Goal: Information Seeking & Learning: Learn about a topic

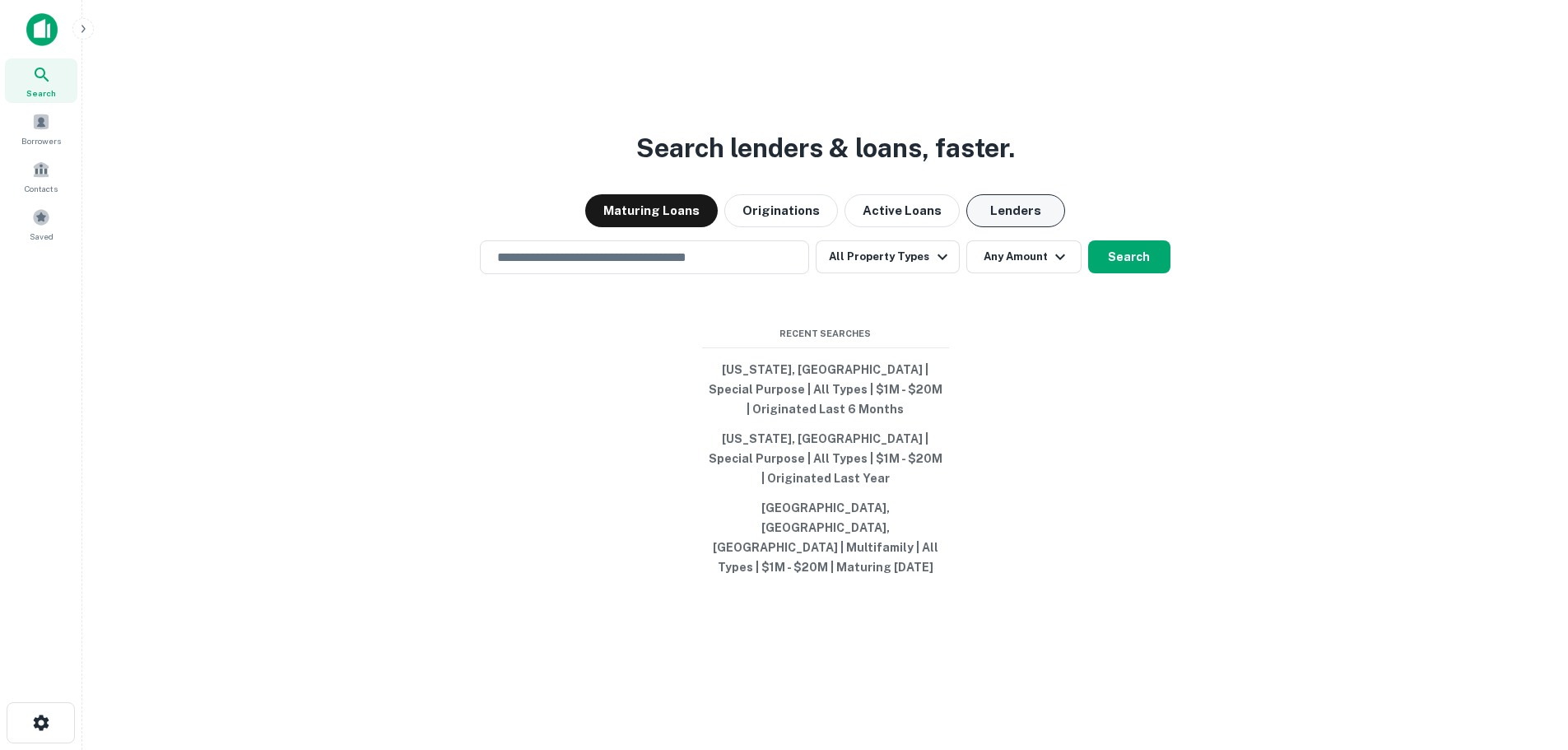
click at [996, 227] on button "Lenders" at bounding box center [1016, 210] width 99 height 33
click at [682, 275] on div "​" at bounding box center [644, 258] width 330 height 34
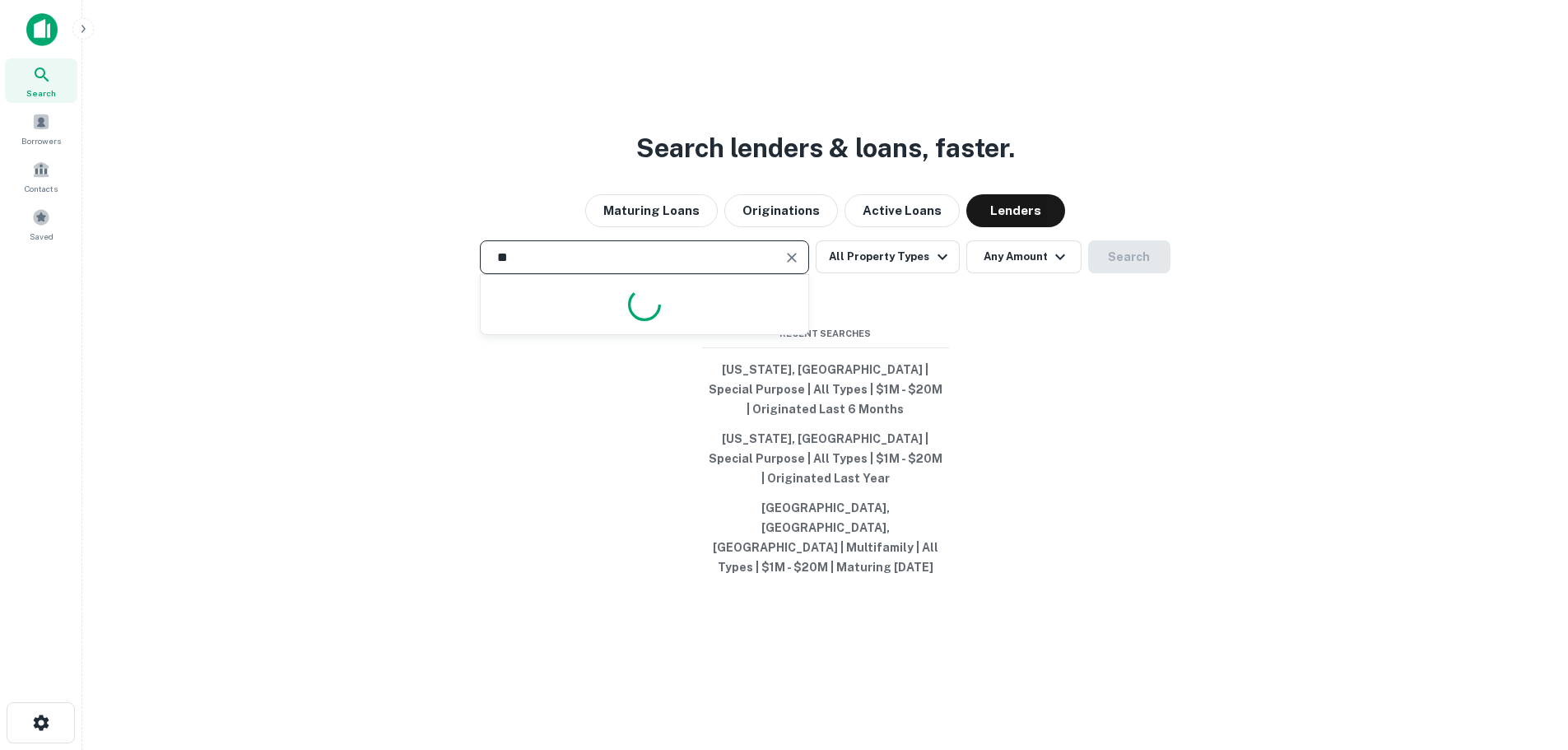
type input "*"
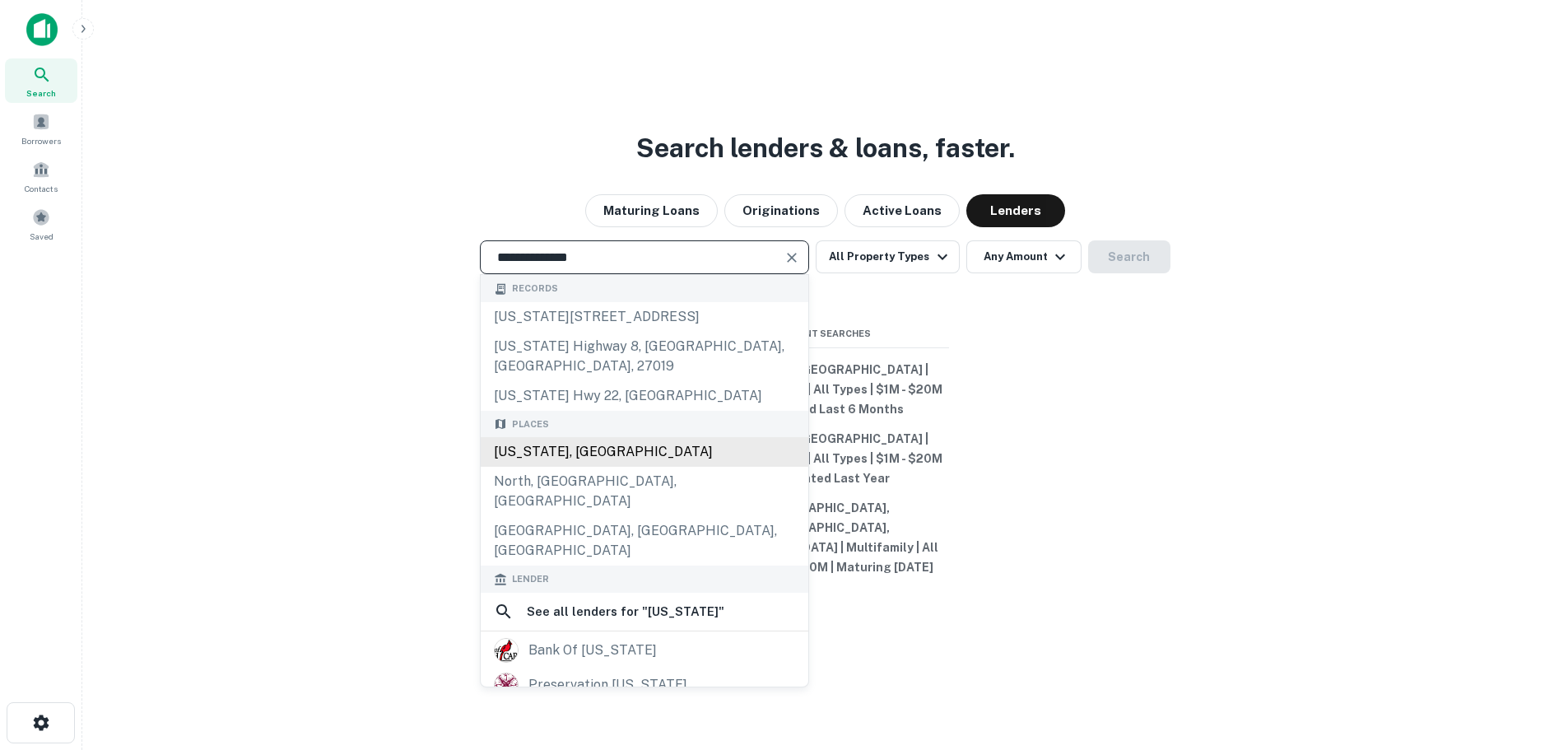
click at [623, 467] on div "[US_STATE], [GEOGRAPHIC_DATA]" at bounding box center [644, 452] width 328 height 30
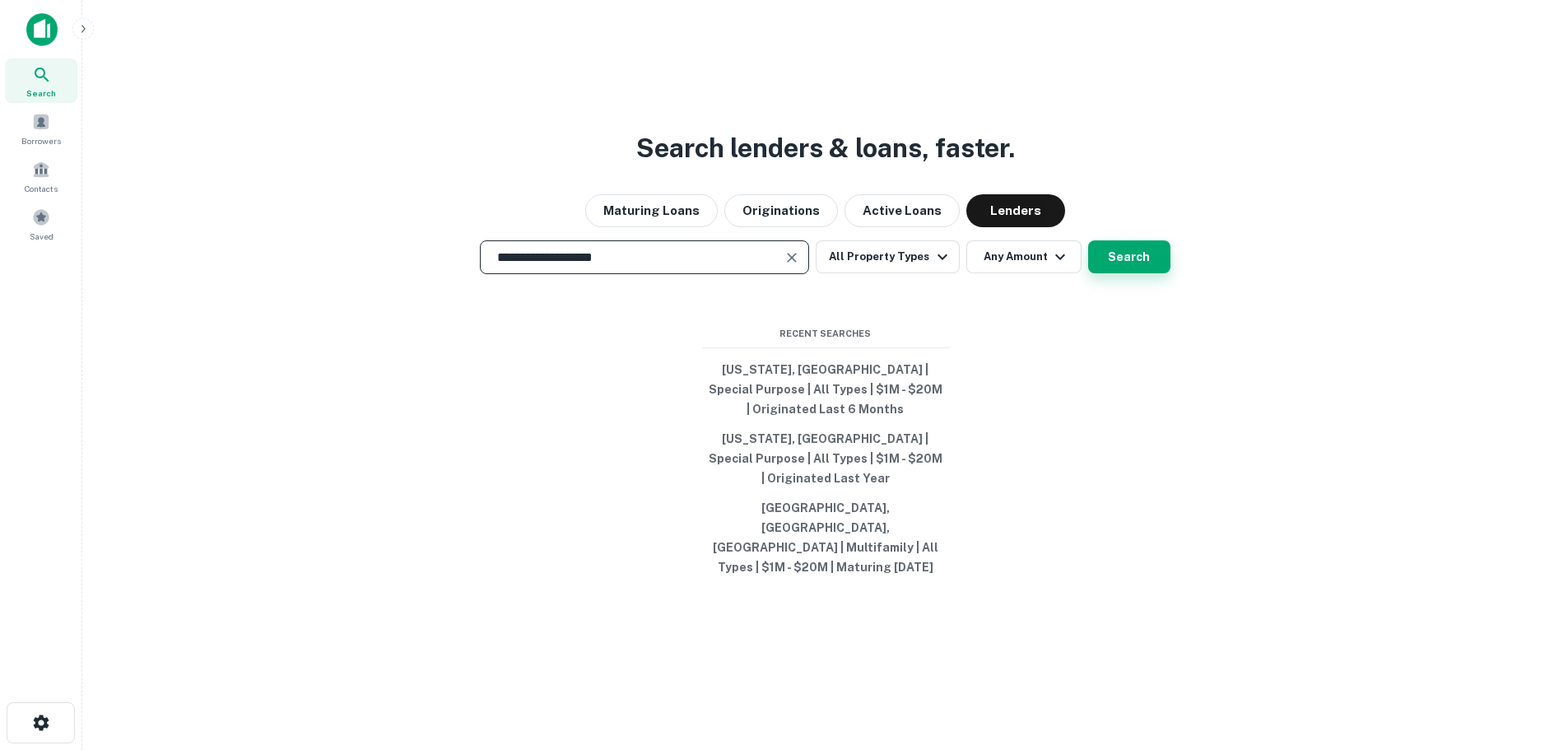
type input "**********"
click at [1101, 274] on button "Search" at bounding box center [1129, 257] width 82 height 33
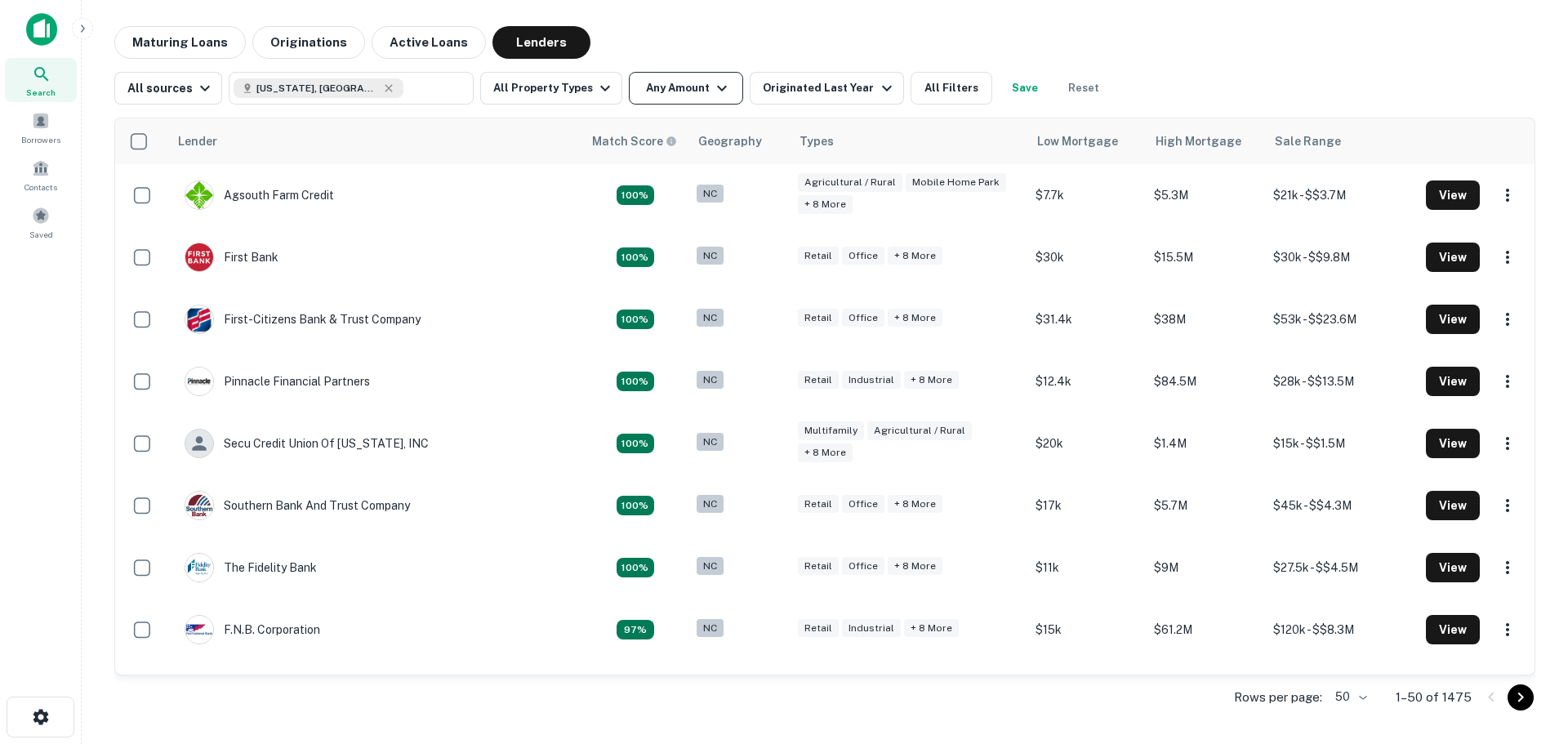
click at [688, 84] on button "Any Amount" at bounding box center [686, 88] width 114 height 33
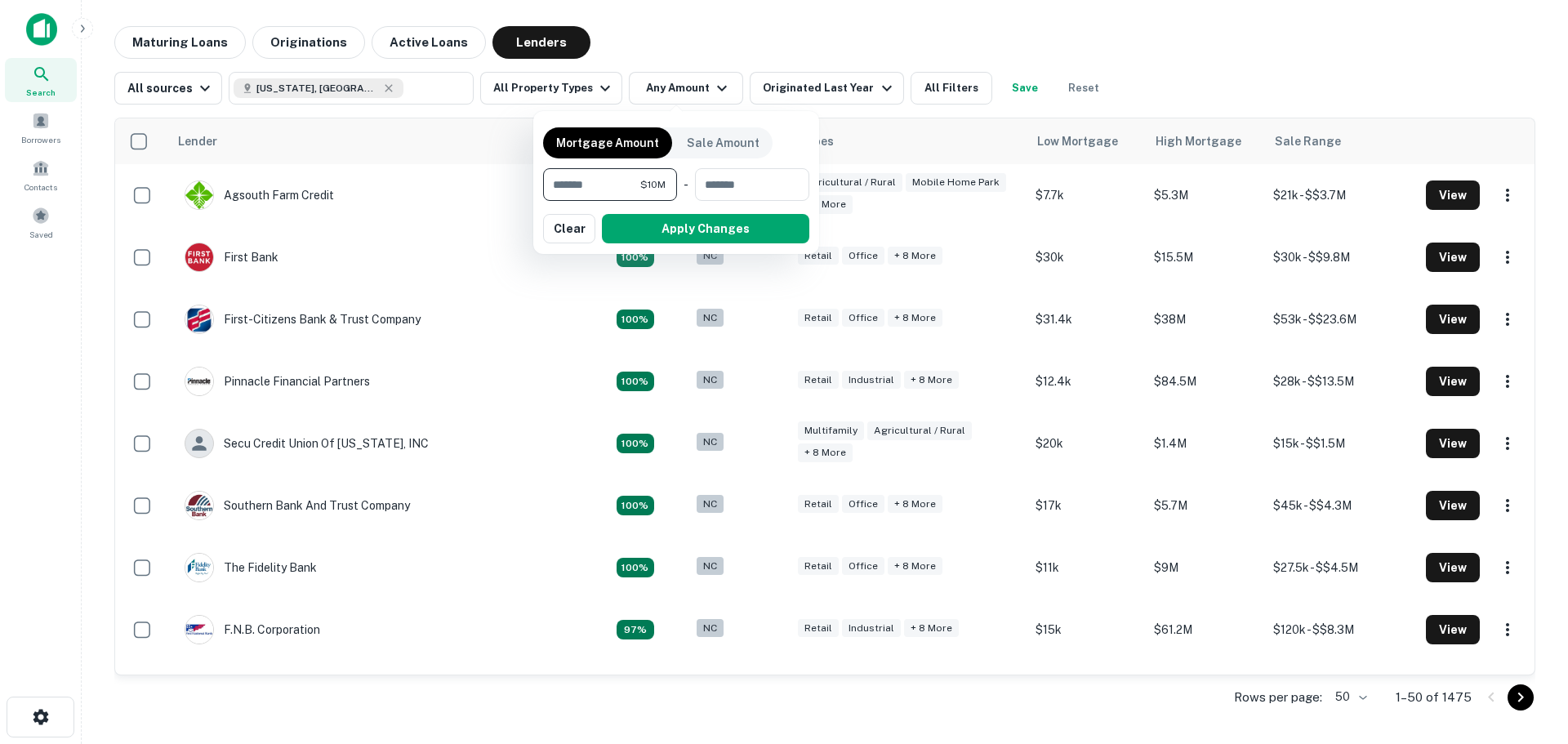
type input "********"
click at [669, 244] on button "button" at bounding box center [676, 244] width 266 height 1
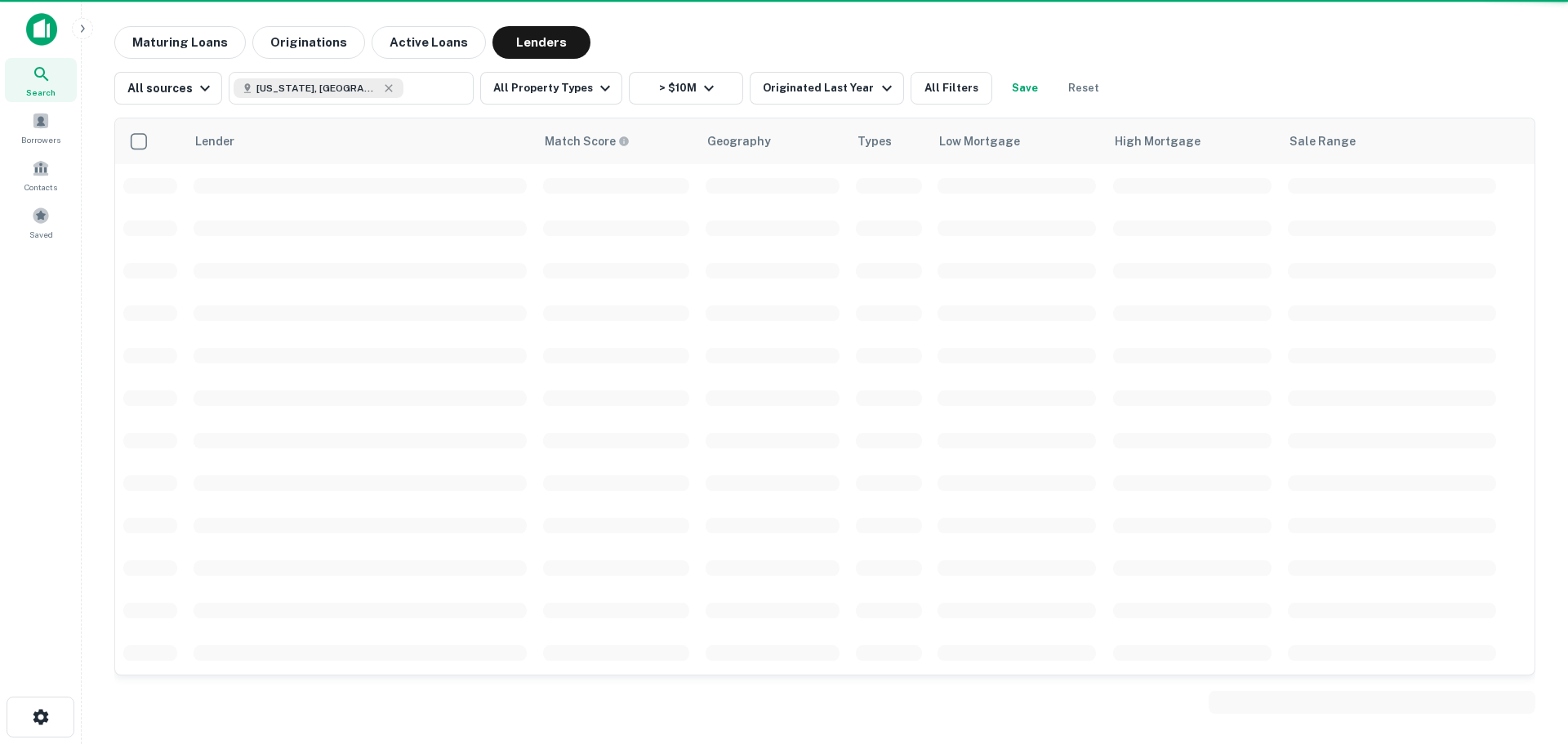
click at [608, 107] on div "Lender Match Score Geography Types Low Mortgage High Mortgage Sale Range" at bounding box center [824, 413] width 1421 height 617
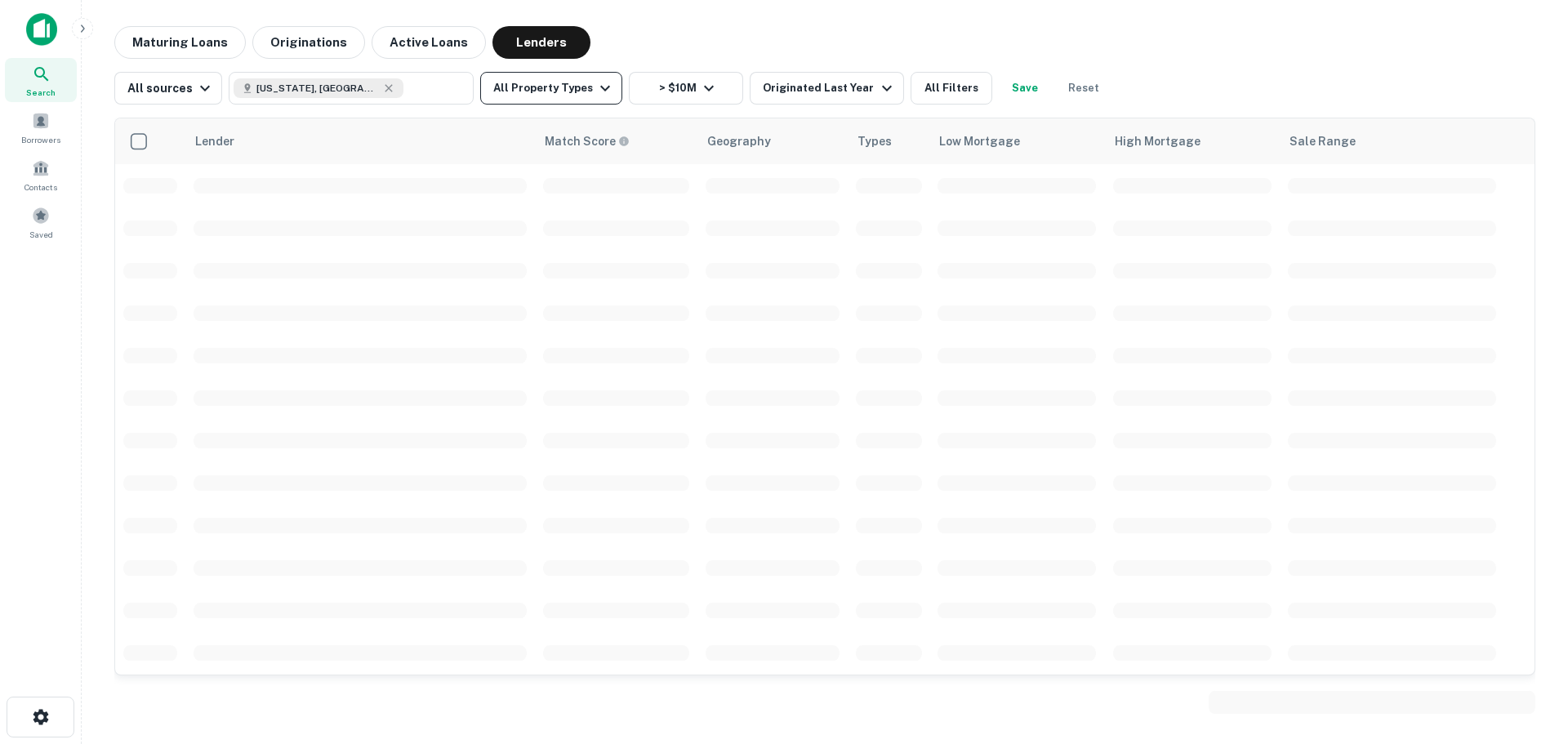
click at [595, 98] on icon "button" at bounding box center [604, 87] width 19 height 19
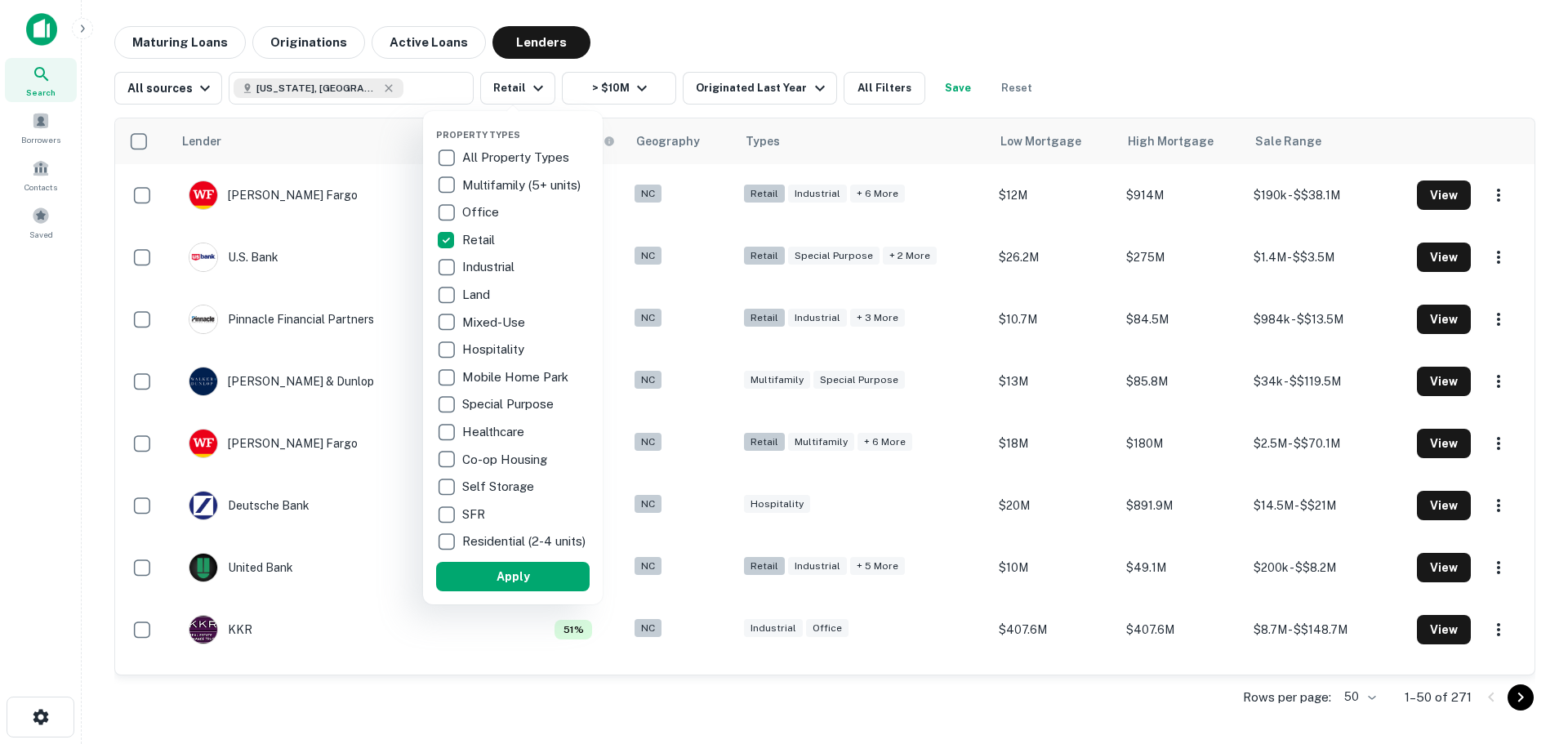
click at [538, 591] on button "Apply" at bounding box center [513, 577] width 154 height 29
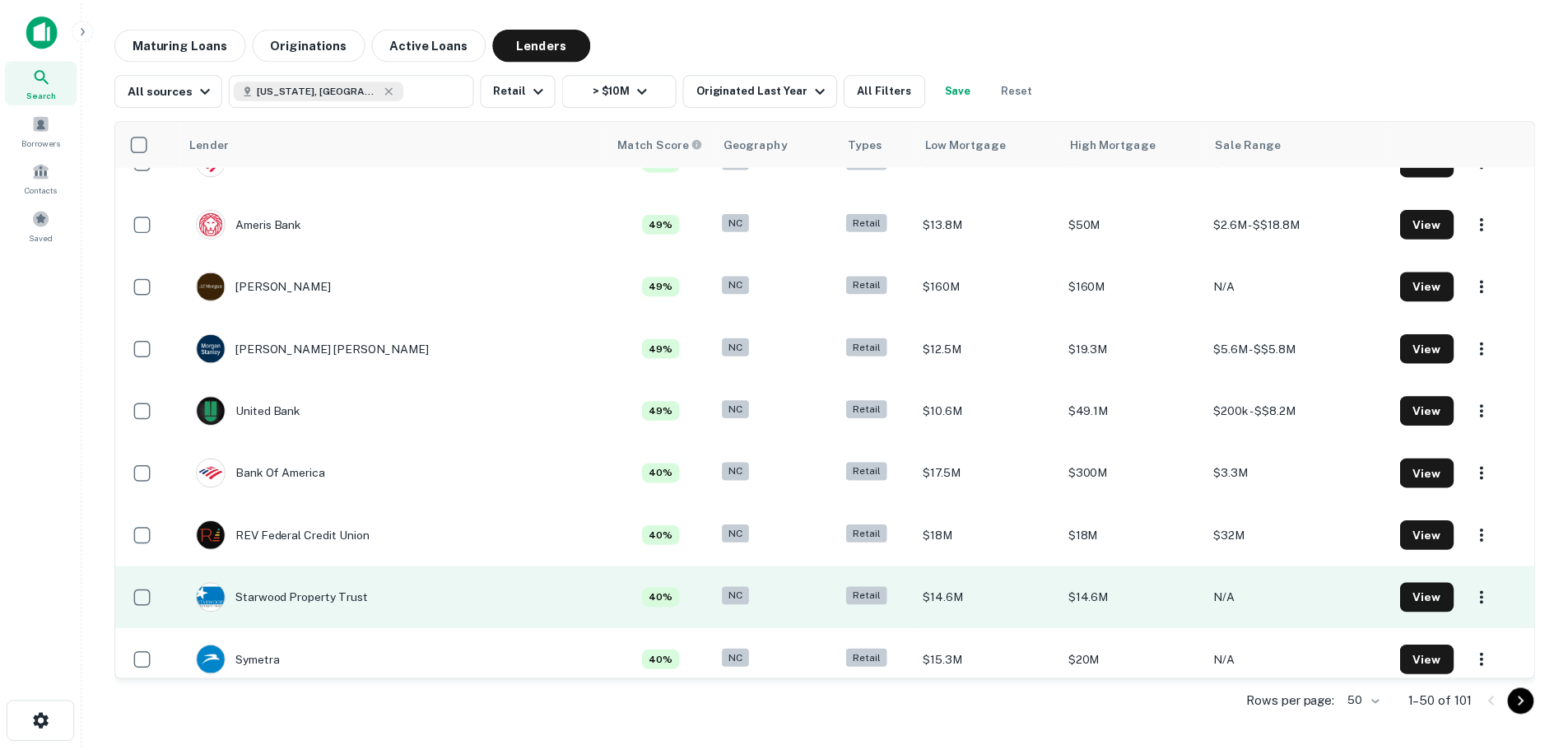
scroll to position [658, 0]
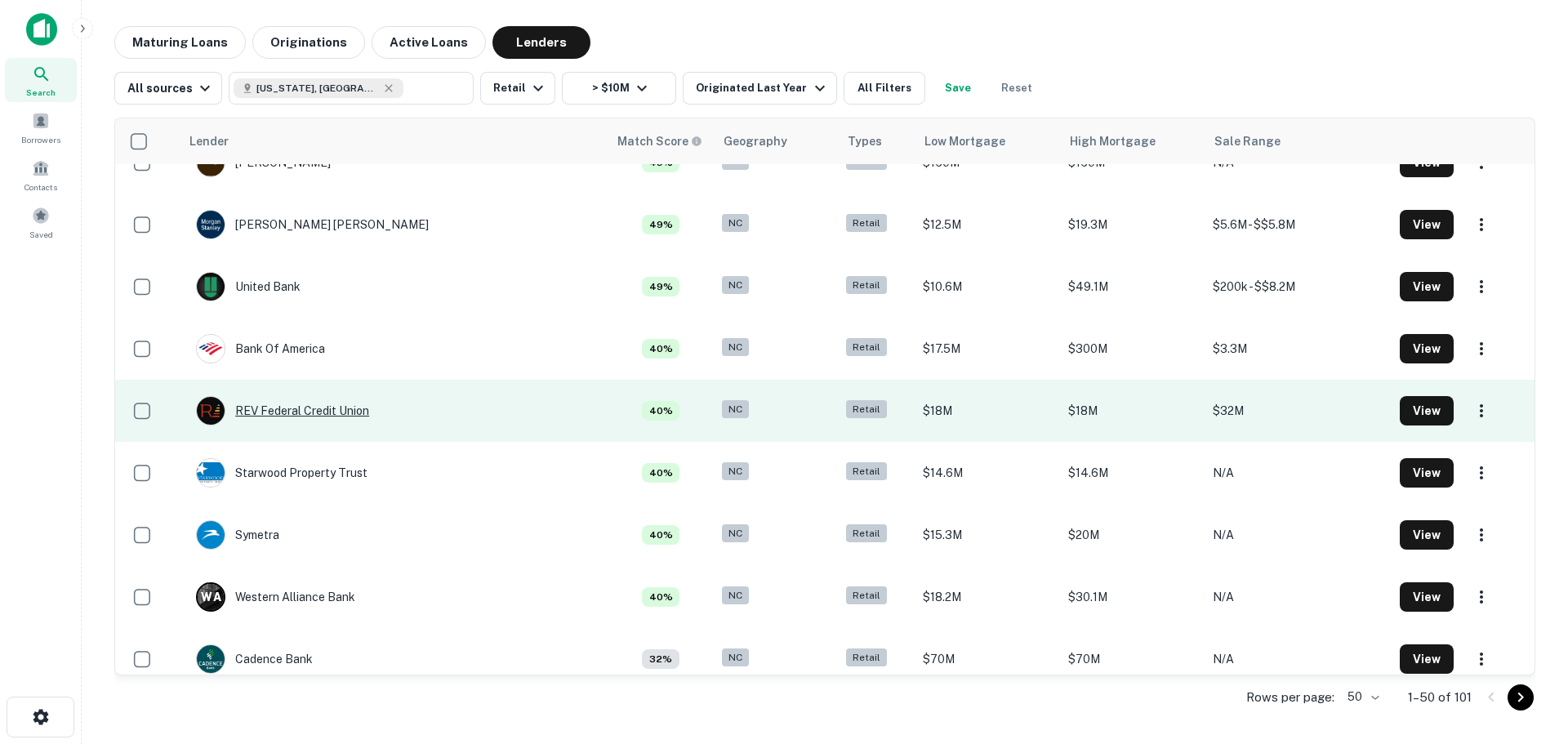
click at [332, 404] on div "REV Federal Credit Union" at bounding box center [282, 410] width 173 height 29
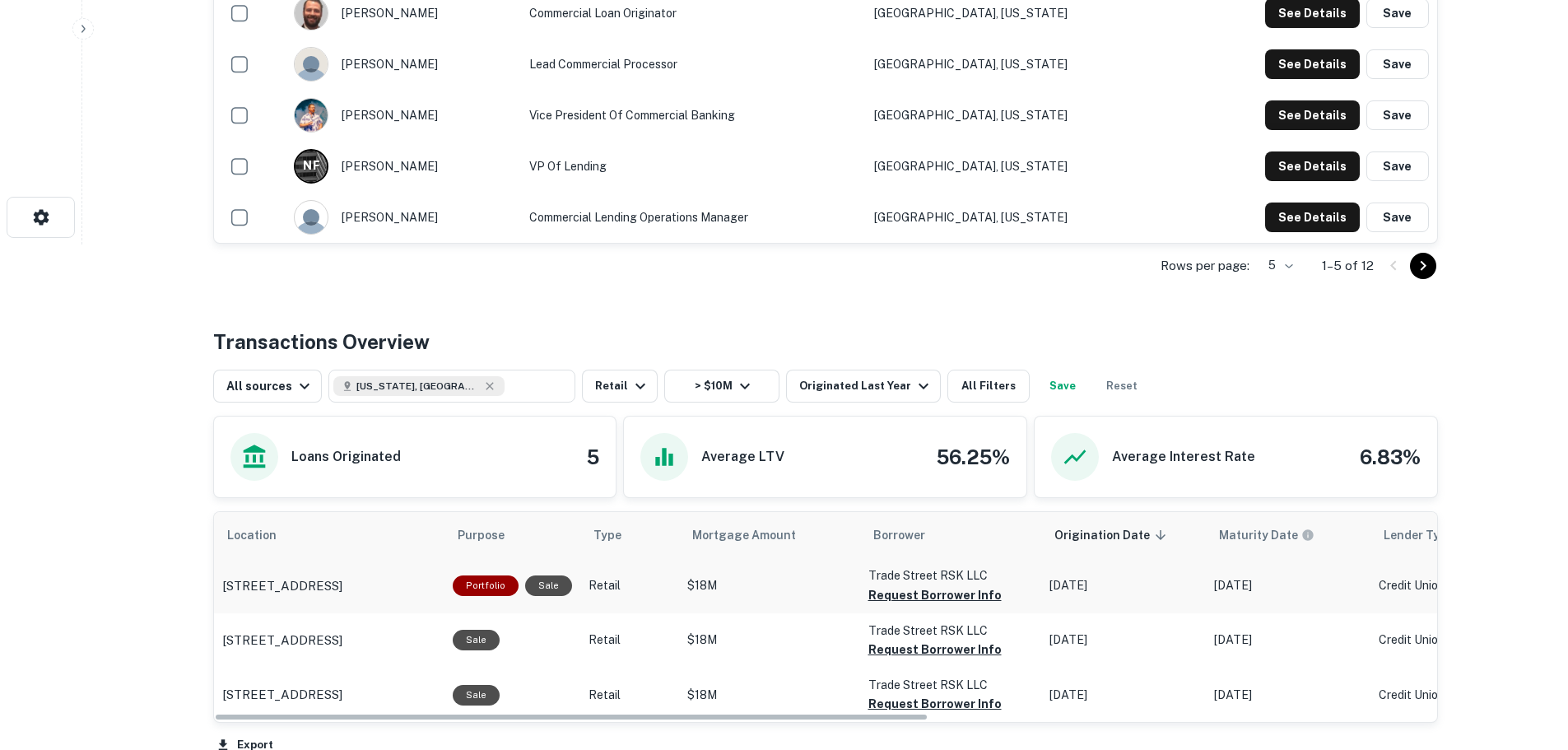
scroll to position [576, 0]
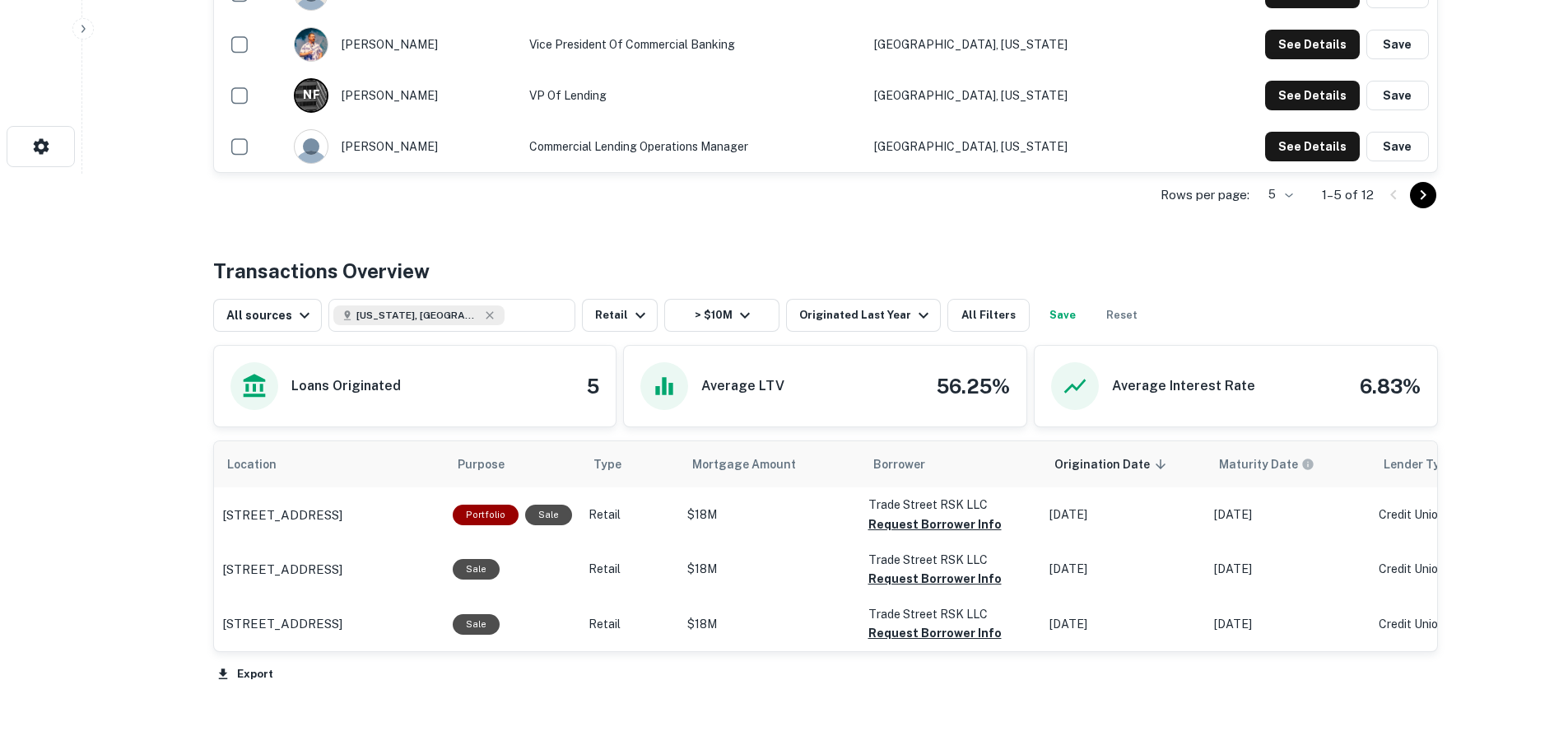
drag, startPoint x: 765, startPoint y: 514, endPoint x: 93, endPoint y: 487, distance: 672.5
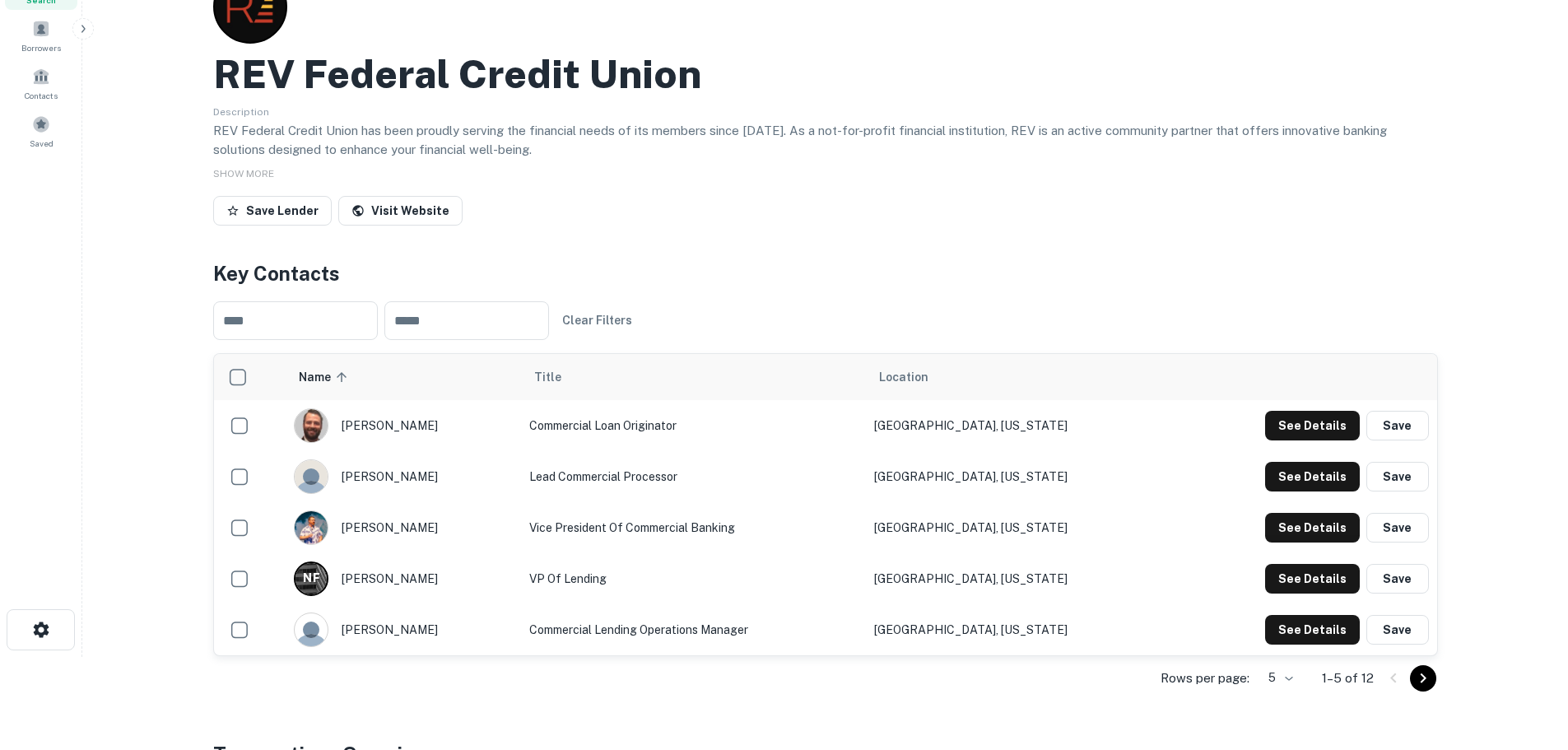
scroll to position [164, 0]
